Goal: Transaction & Acquisition: Download file/media

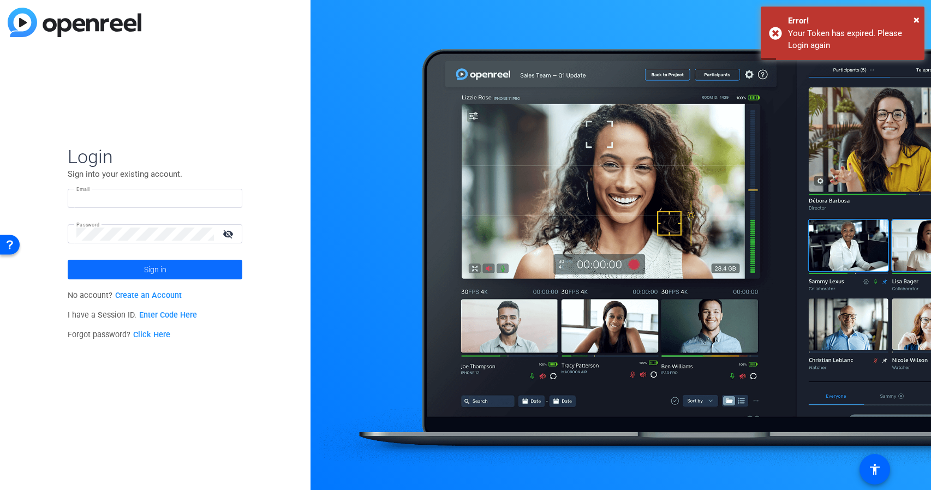
type input "[EMAIL_ADDRESS][DOMAIN_NAME]"
click at [154, 271] on span "Sign in" at bounding box center [155, 269] width 22 height 27
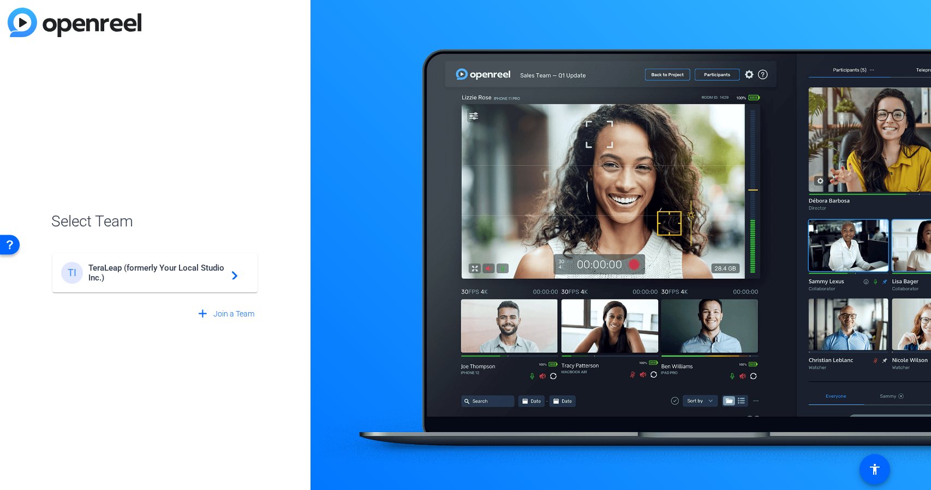
click at [141, 266] on span "TeraLeap (formerly Your Local Studio Inc.)" at bounding box center [156, 273] width 136 height 20
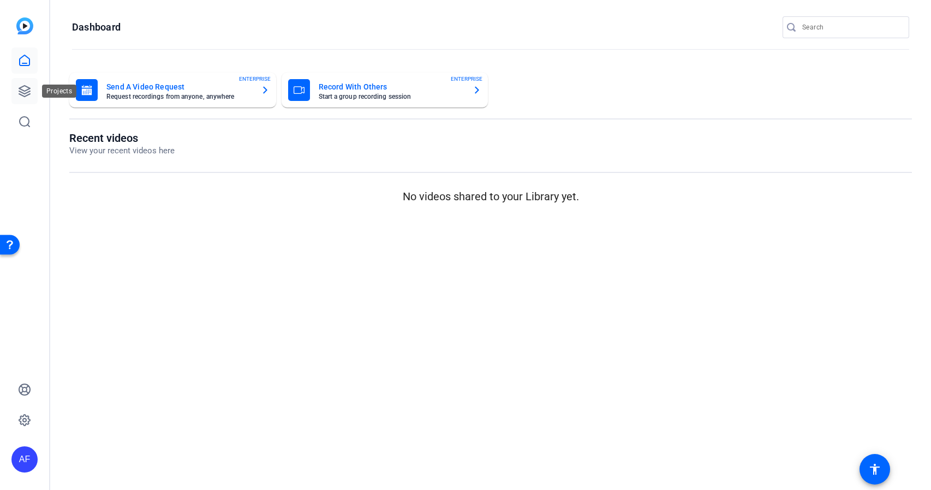
click at [26, 90] on icon at bounding box center [24, 91] width 11 height 11
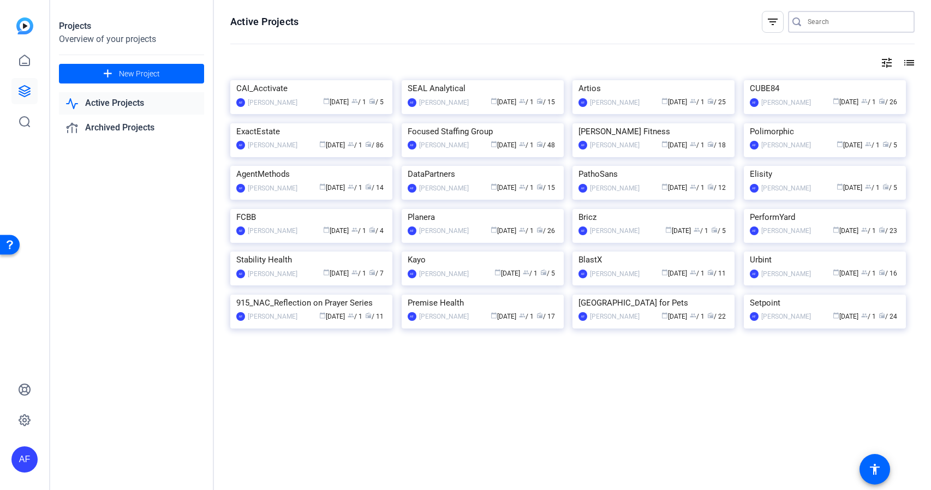
click at [833, 20] on input "Search" at bounding box center [856, 21] width 98 height 13
paste input "CS923_CAI Software_Smurfit [PERSON_NAME]"
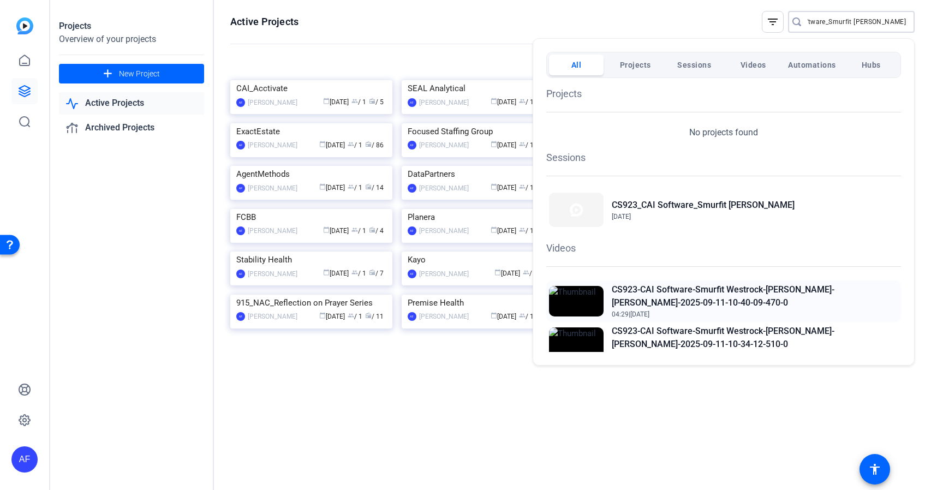
click at [662, 288] on h2 "CS923-CAI Software-Smurfit Westrock-[PERSON_NAME]-[PERSON_NAME]-2025-09-11-10-4…" at bounding box center [755, 296] width 286 height 26
click at [884, 23] on div at bounding box center [465, 245] width 931 height 490
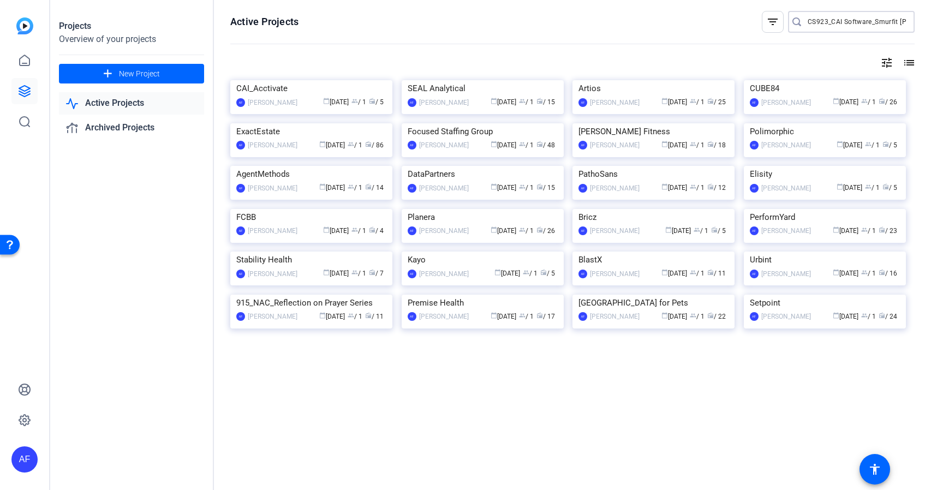
click at [885, 18] on input "CS923_CAI Software_Smurfit [PERSON_NAME]" at bounding box center [856, 21] width 98 height 13
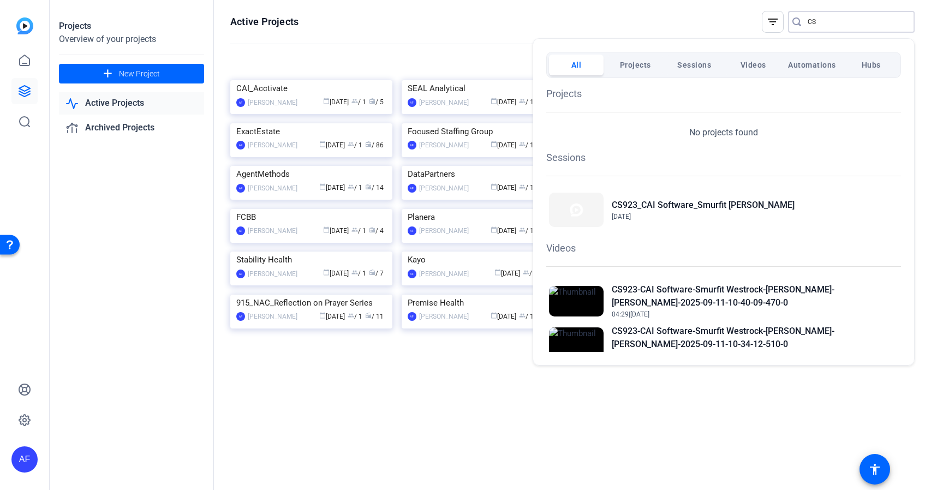
type input "C"
paste input "CS817_Exxat_University of [US_STATE]_Carol [PERSON_NAME]"
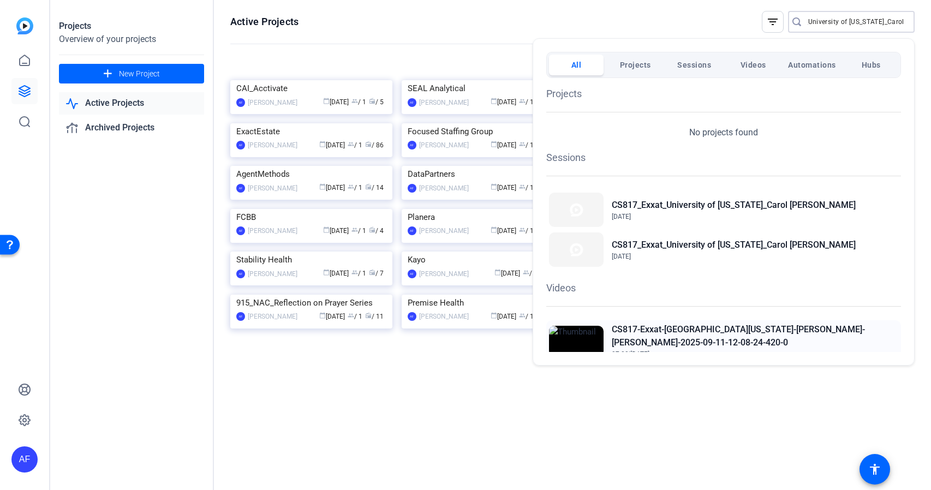
type input "CS817_Exxat_University of [US_STATE]_Carol [PERSON_NAME]"
click at [682, 331] on h2 "CS817-Exxat-[GEOGRAPHIC_DATA][US_STATE]-[PERSON_NAME]-[PERSON_NAME]-2025-09-11-…" at bounding box center [755, 336] width 286 height 26
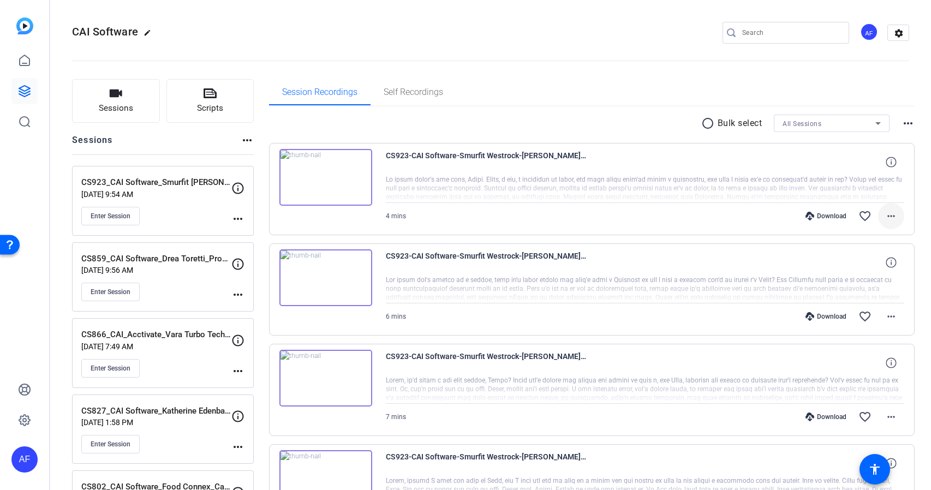
click at [893, 215] on mat-icon "more_horiz" at bounding box center [890, 215] width 13 height 13
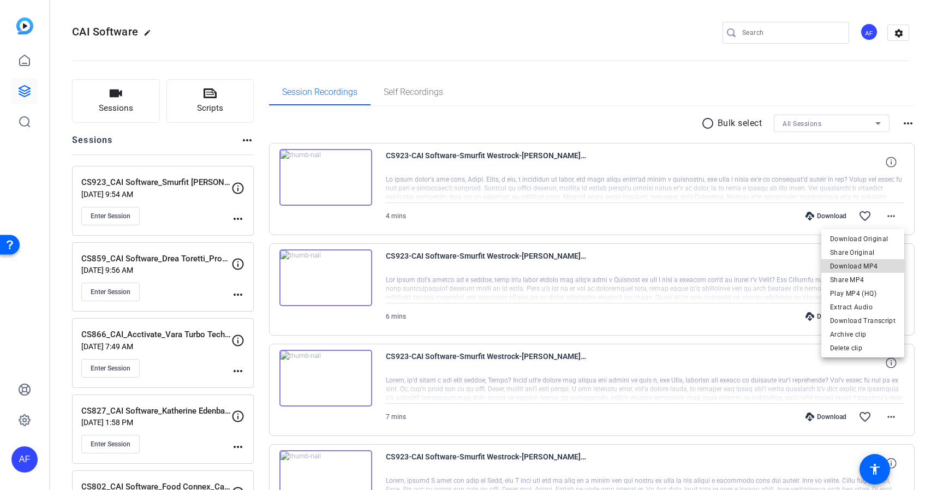
click at [877, 263] on span "Download MP4" at bounding box center [862, 266] width 65 height 13
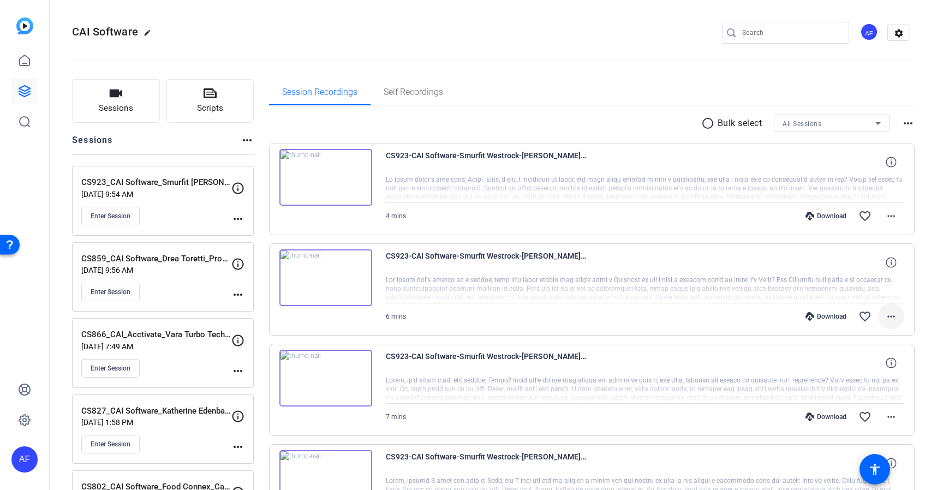
click at [891, 316] on mat-icon "more_horiz" at bounding box center [890, 316] width 13 height 13
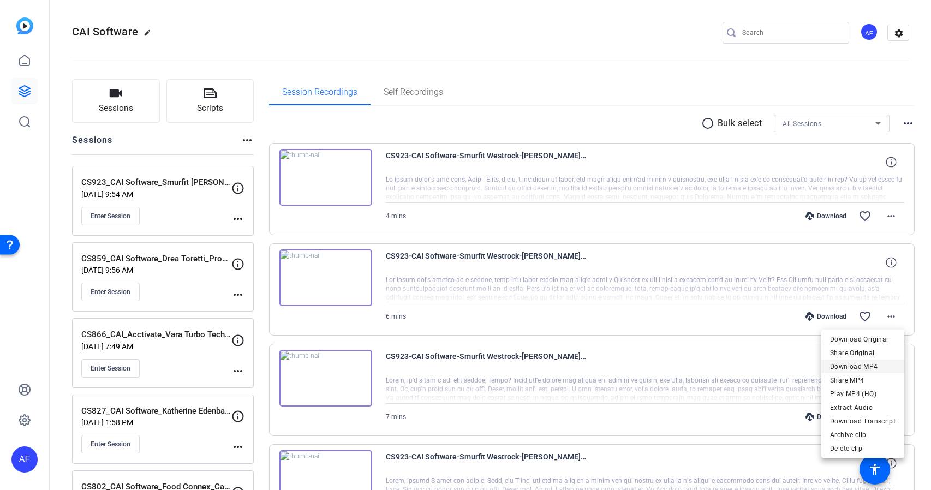
click at [873, 366] on span "Download MP4" at bounding box center [862, 366] width 65 height 13
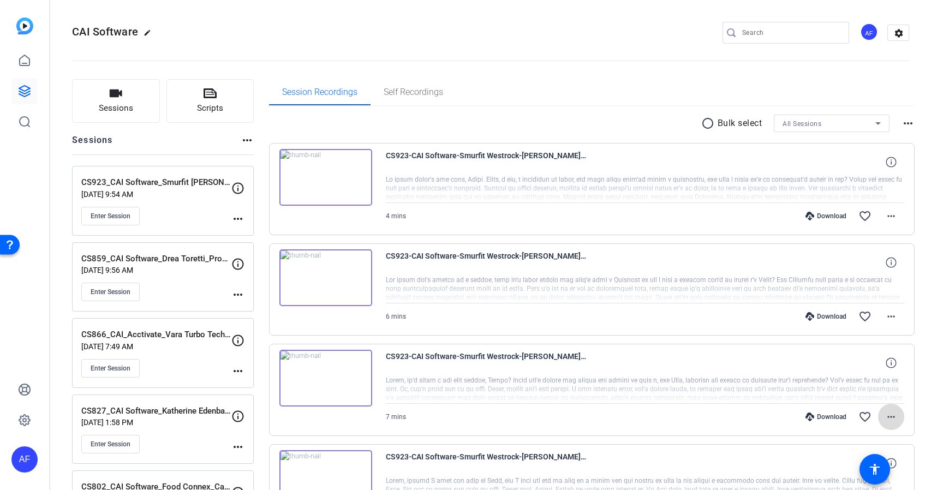
click at [890, 414] on mat-icon "more_horiz" at bounding box center [890, 416] width 13 height 13
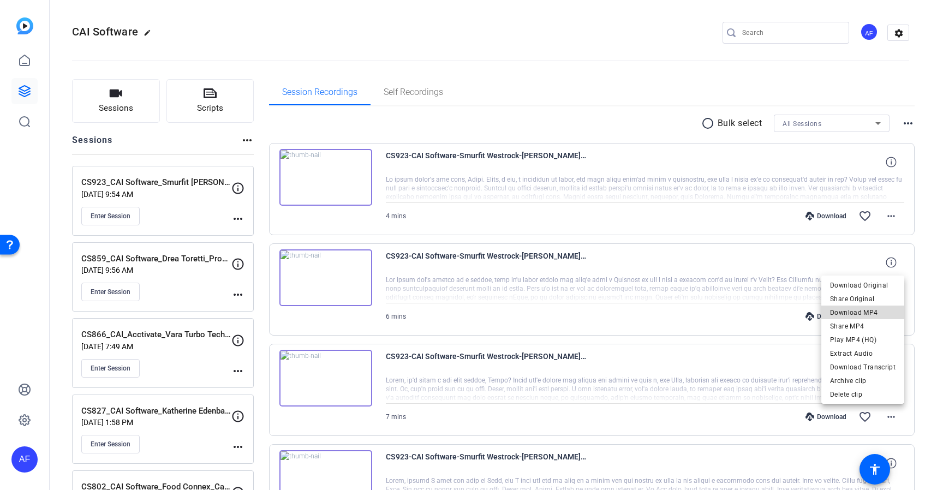
click at [875, 312] on span "Download MP4" at bounding box center [862, 312] width 65 height 13
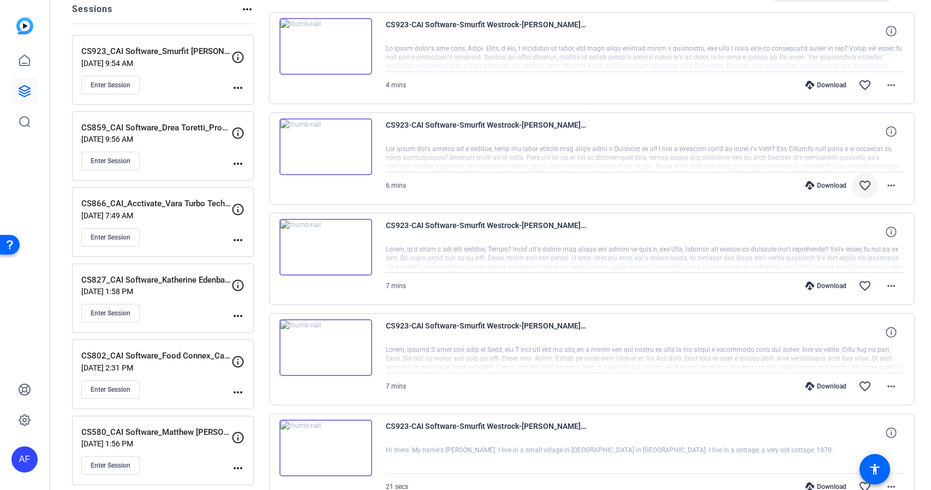
scroll to position [196, 0]
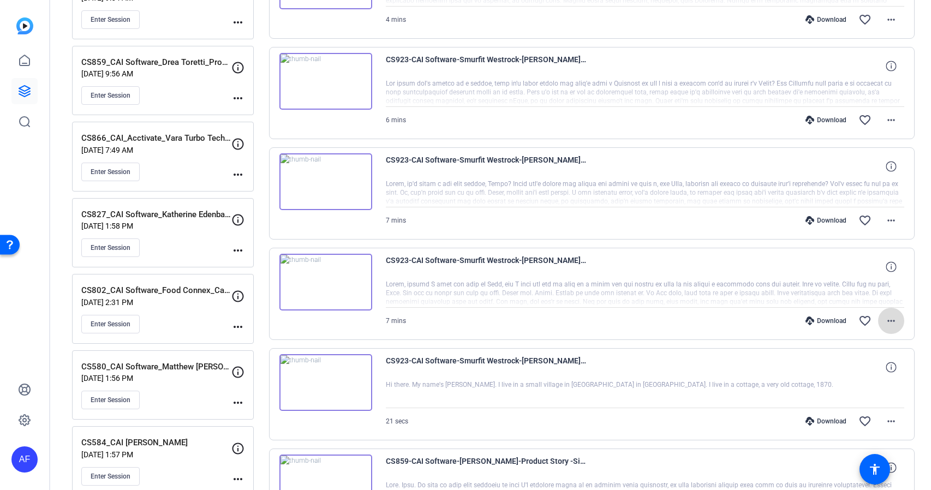
click at [891, 322] on mat-icon "more_horiz" at bounding box center [890, 320] width 13 height 13
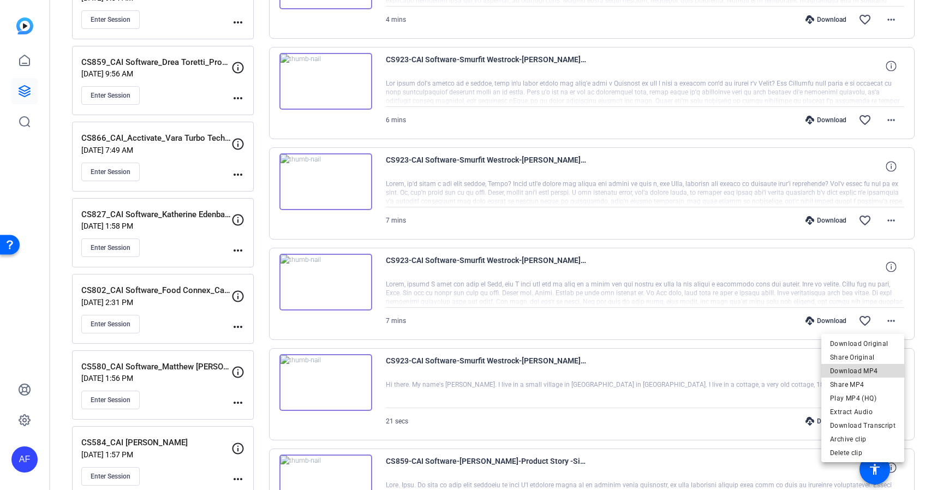
click at [875, 371] on span "Download MP4" at bounding box center [862, 370] width 65 height 13
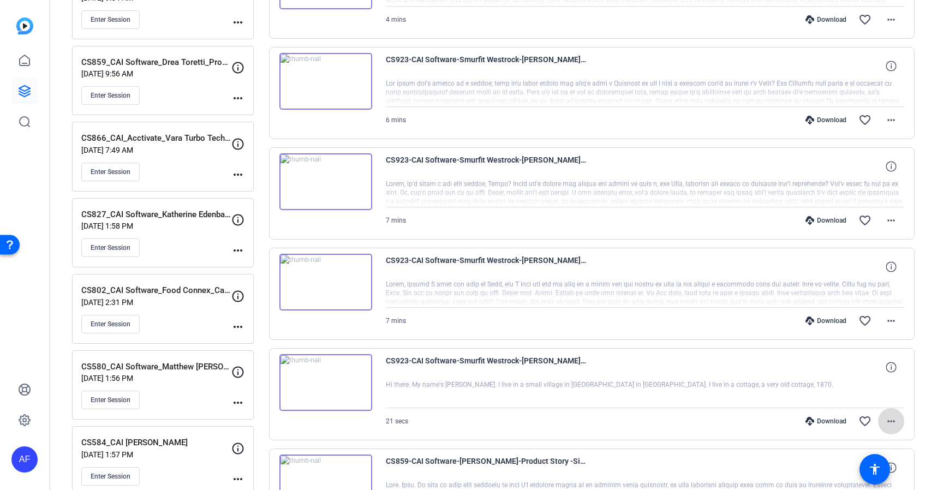
click at [893, 420] on mat-icon "more_horiz" at bounding box center [890, 421] width 13 height 13
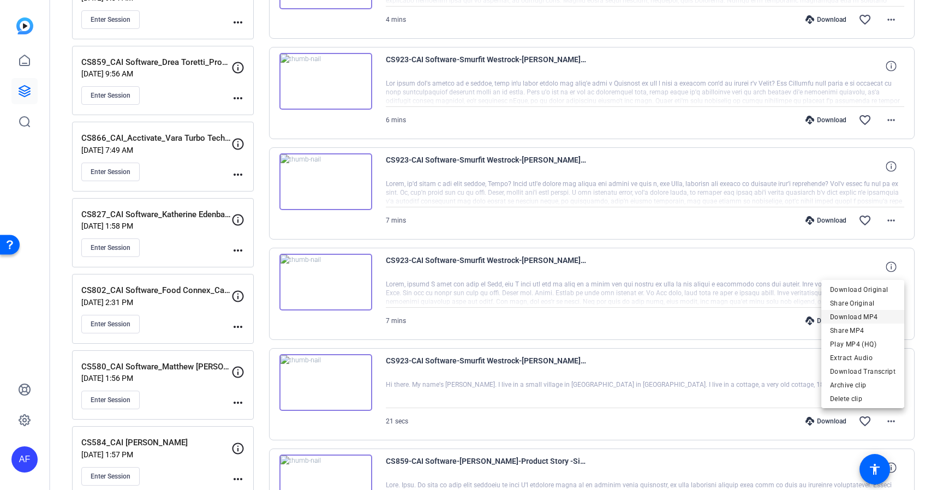
click at [875, 316] on span "Download MP4" at bounding box center [862, 316] width 65 height 13
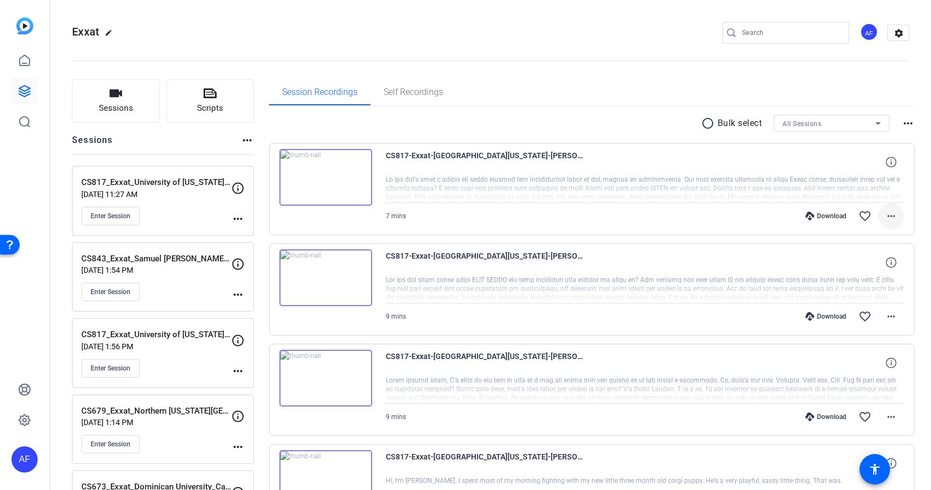
click at [893, 217] on mat-icon "more_horiz" at bounding box center [890, 215] width 13 height 13
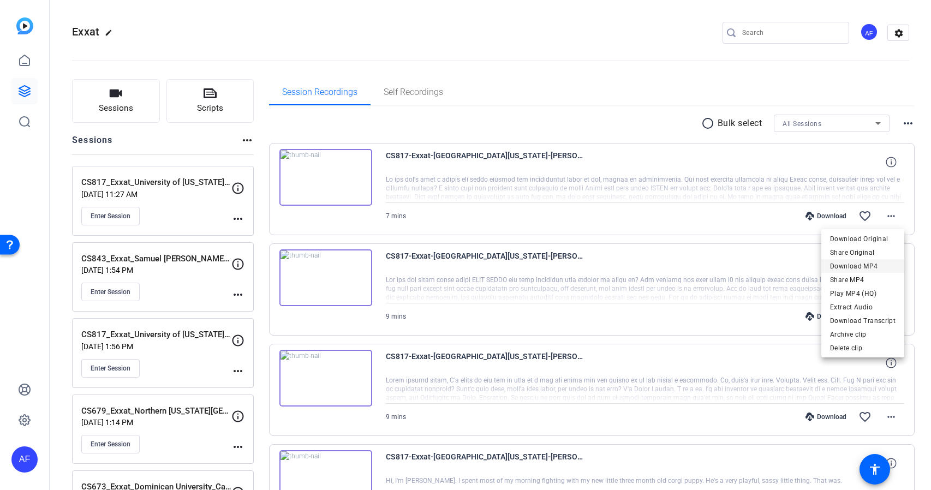
click at [881, 263] on span "Download MP4" at bounding box center [862, 266] width 65 height 13
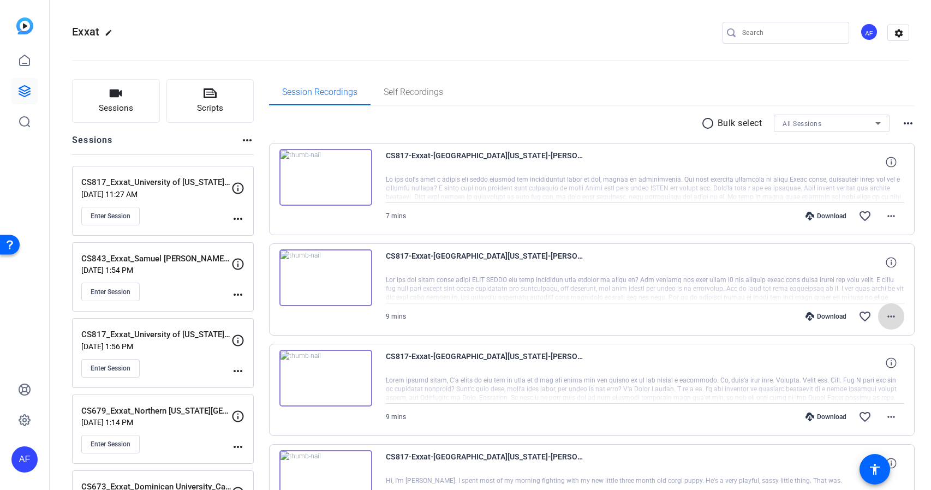
click at [890, 319] on mat-icon "more_horiz" at bounding box center [890, 316] width 13 height 13
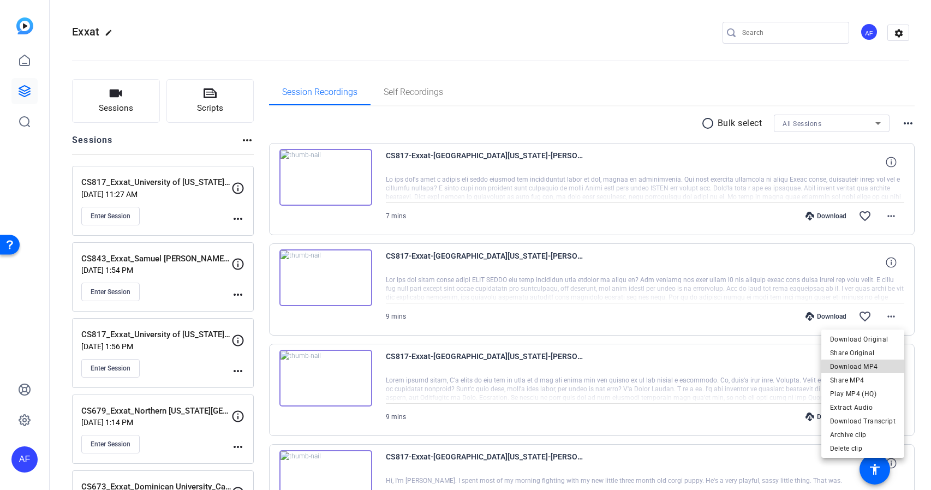
click at [865, 368] on span "Download MP4" at bounding box center [862, 366] width 65 height 13
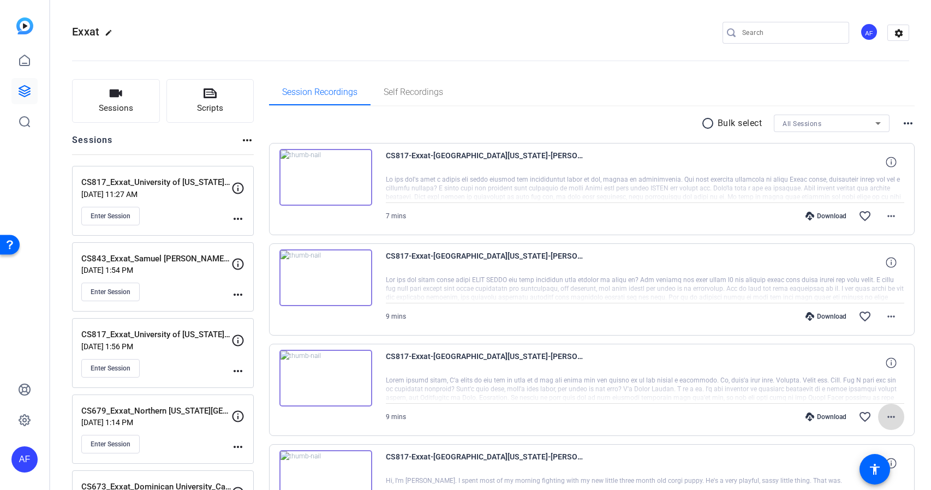
click at [890, 420] on mat-icon "more_horiz" at bounding box center [890, 416] width 13 height 13
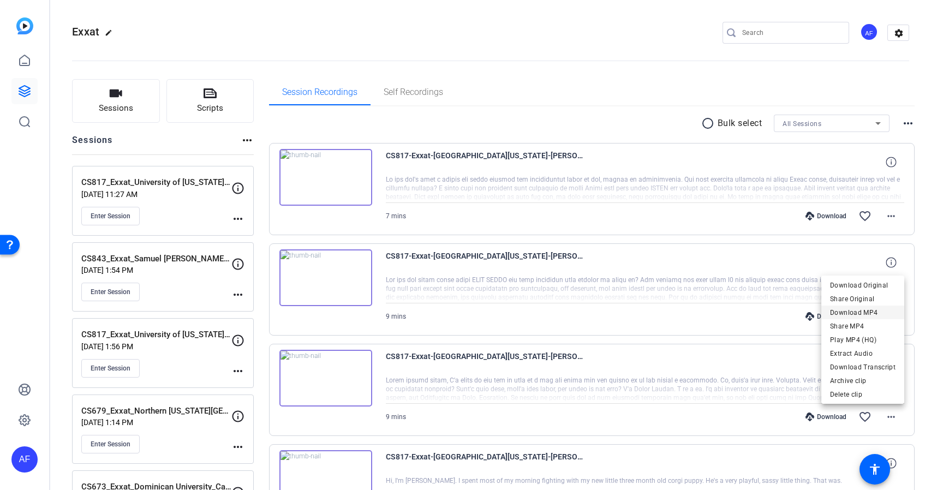
click at [870, 313] on span "Download MP4" at bounding box center [862, 312] width 65 height 13
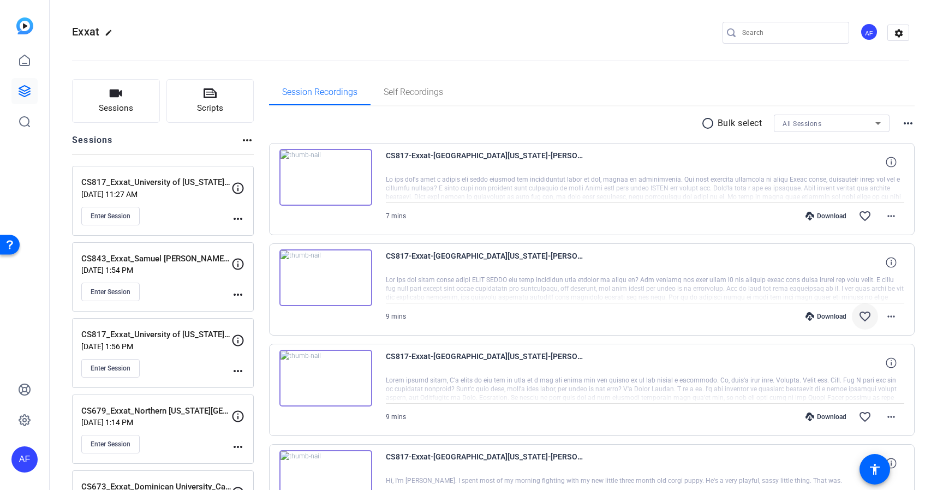
scroll to position [131, 0]
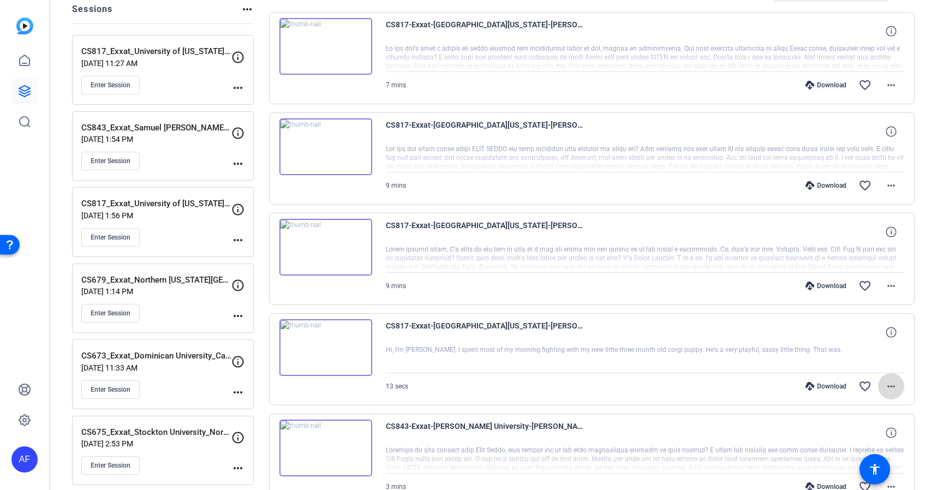
click at [889, 387] on mat-icon "more_horiz" at bounding box center [890, 386] width 13 height 13
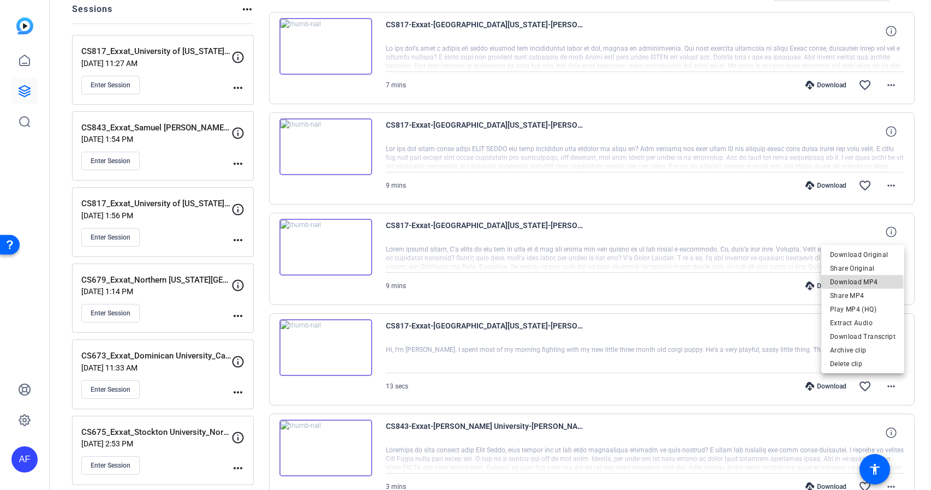
click at [863, 282] on span "Download MP4" at bounding box center [862, 281] width 65 height 13
